Goal: Task Accomplishment & Management: Manage account settings

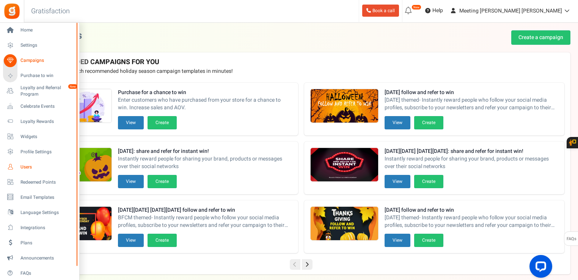
click at [30, 165] on span "Users" at bounding box center [46, 167] width 53 height 6
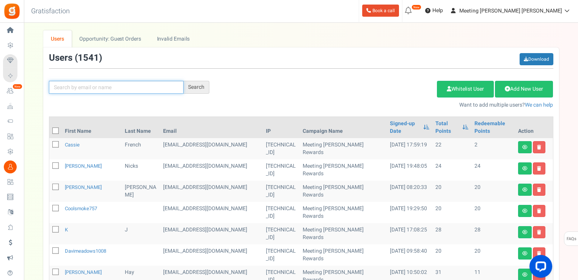
click at [96, 81] on input "text" at bounding box center [116, 87] width 135 height 13
type input "keel"
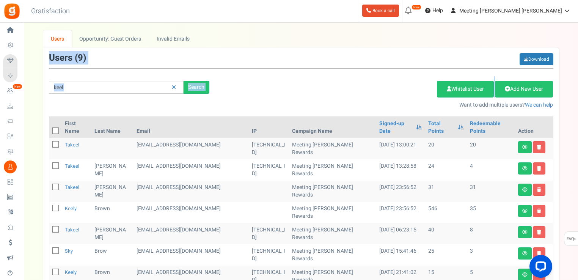
drag, startPoint x: 578, startPoint y: 35, endPoint x: 568, endPoint y: 96, distance: 61.9
click at [568, 96] on div "× Close Add Points ? First Name Last Name Email Do you want to give Welcome bon…" at bounding box center [301, 193] width 554 height 326
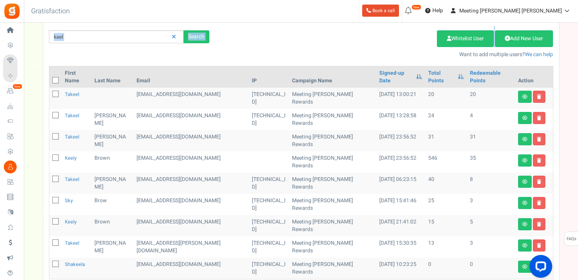
scroll to position [54, 0]
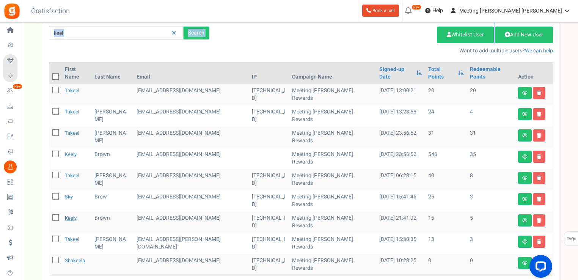
click at [73, 214] on link "Keely" at bounding box center [71, 217] width 12 height 7
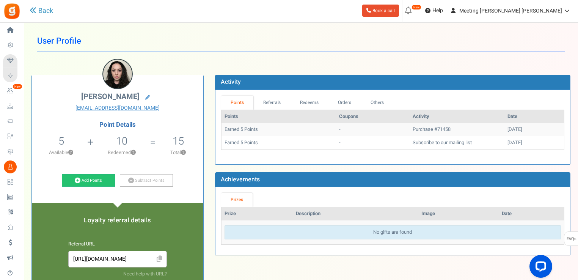
click at [119, 65] on span at bounding box center [117, 74] width 28 height 28
click at [152, 52] on h1 "User Profile" at bounding box center [301, 41] width 528 height 22
click at [136, 183] on link "Subtract Points" at bounding box center [146, 180] width 53 height 13
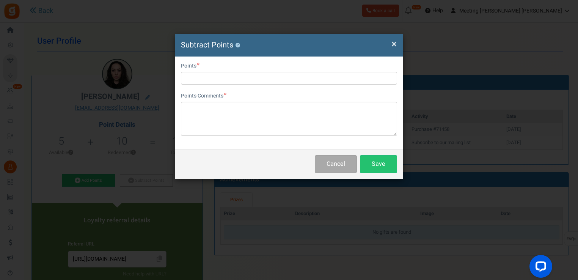
click at [394, 42] on span "×" at bounding box center [394, 44] width 5 height 14
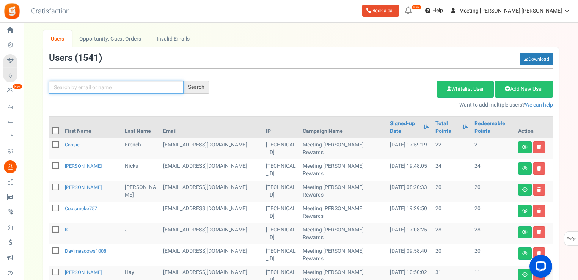
click at [83, 90] on input "text" at bounding box center [116, 87] width 135 height 13
type input "k.mcclary13"
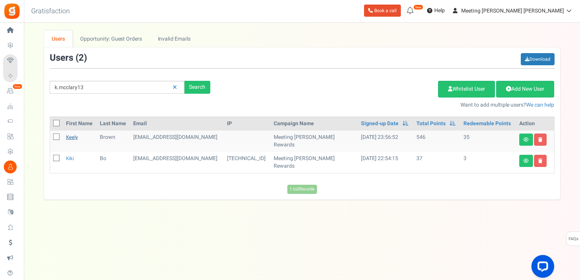
click at [71, 138] on link "Keely" at bounding box center [72, 137] width 12 height 7
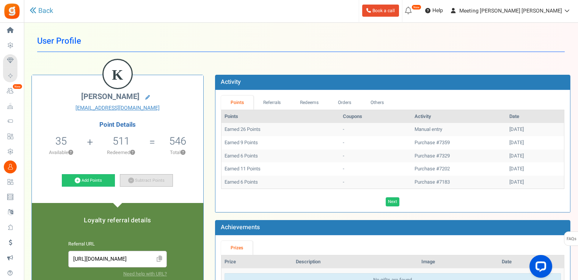
click at [147, 178] on link "Subtract Points" at bounding box center [146, 180] width 53 height 13
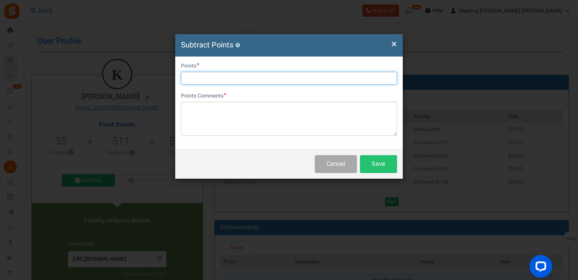
click at [262, 77] on input "text" at bounding box center [289, 78] width 216 height 13
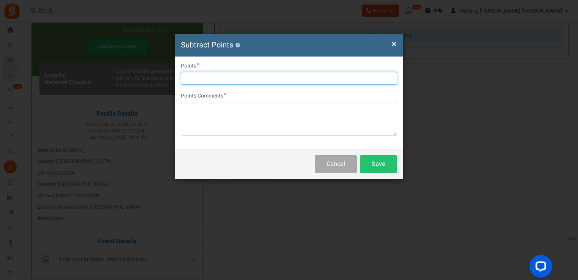
scroll to position [296, 0]
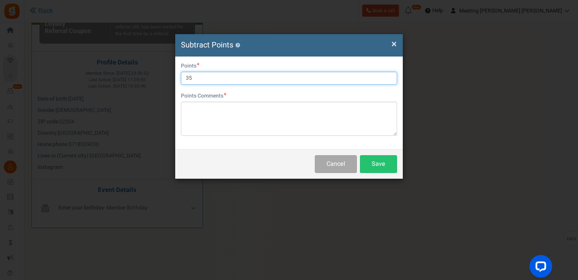
type input "35"
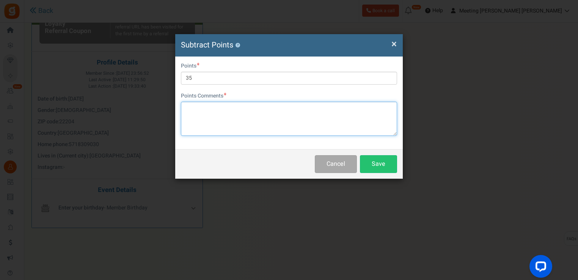
click at [275, 111] on textarea at bounding box center [289, 119] width 216 height 34
type textarea "subtract"
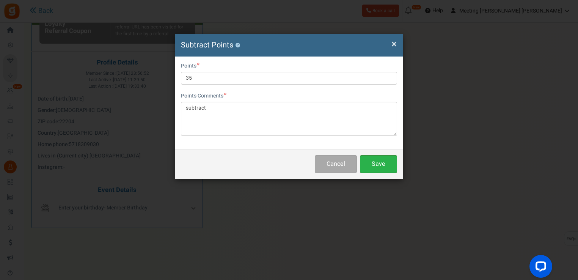
click at [386, 164] on button "Save" at bounding box center [378, 164] width 37 height 18
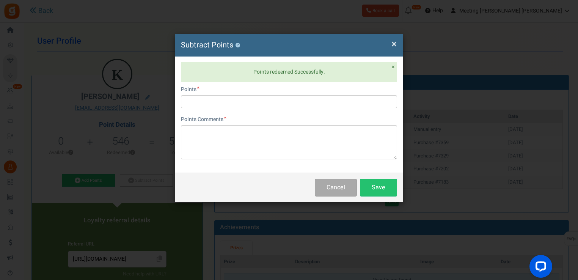
click at [392, 38] on span "×" at bounding box center [394, 44] width 5 height 14
